Goal: Task Accomplishment & Management: Complete application form

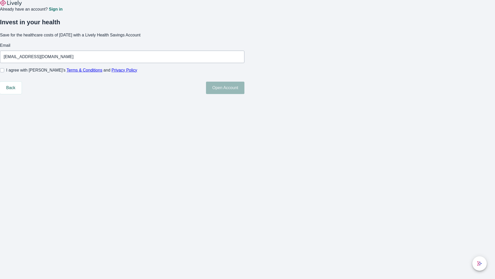
click at [4, 72] on input "I agree with Lively’s Terms & Conditions and Privacy Policy" at bounding box center [2, 70] width 4 height 4
checkbox input "true"
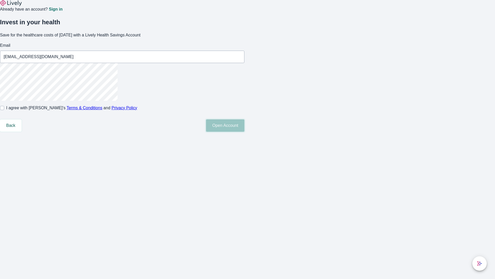
click at [245, 132] on button "Open Account" at bounding box center [225, 125] width 38 height 12
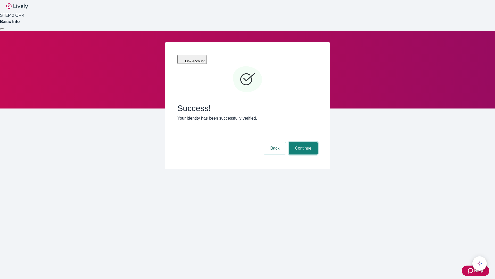
click at [303, 142] on button "Continue" at bounding box center [303, 148] width 29 height 12
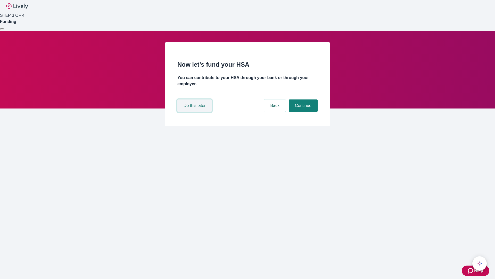
click at [195, 112] on button "Do this later" at bounding box center [195, 105] width 34 height 12
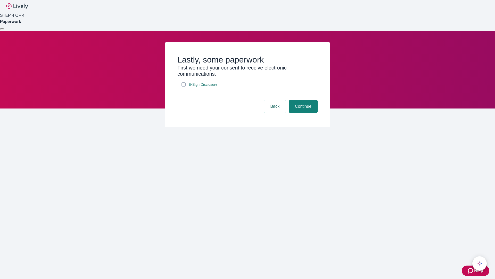
click at [184, 86] on input "E-Sign Disclosure" at bounding box center [184, 84] width 4 height 4
checkbox input "true"
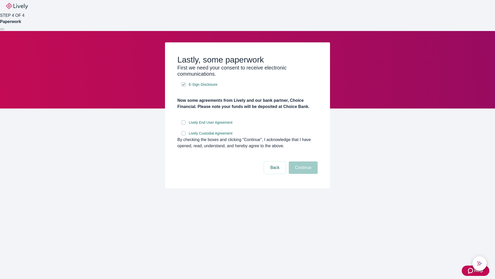
click at [184, 124] on input "Lively End User Agreement" at bounding box center [184, 122] width 4 height 4
checkbox input "true"
click at [184, 135] on input "Lively Custodial Agreement" at bounding box center [184, 133] width 4 height 4
checkbox input "true"
click at [303, 174] on button "Continue" at bounding box center [303, 167] width 29 height 12
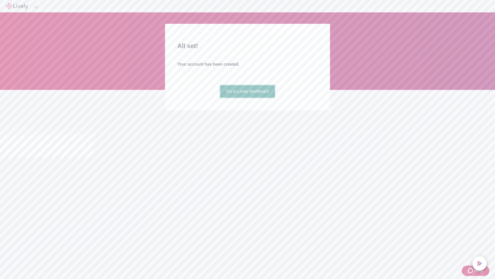
click at [247, 98] on link "Go to Lively dashboard" at bounding box center [247, 91] width 55 height 12
